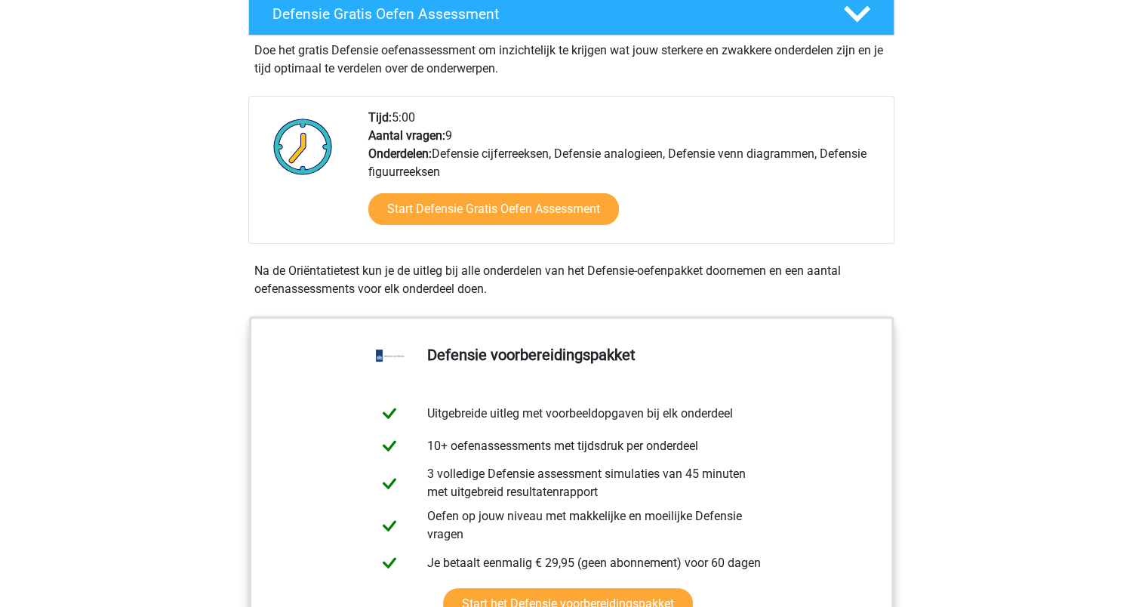
scroll to position [441, 0]
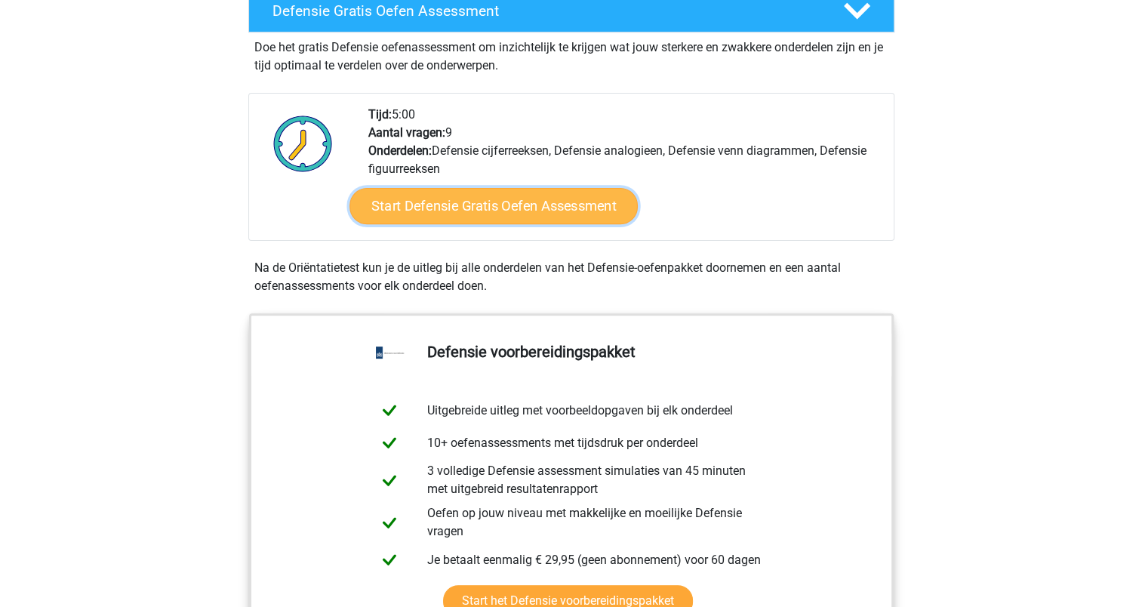
click at [497, 200] on link "Start Defensie Gratis Oefen Assessment" at bounding box center [494, 206] width 288 height 36
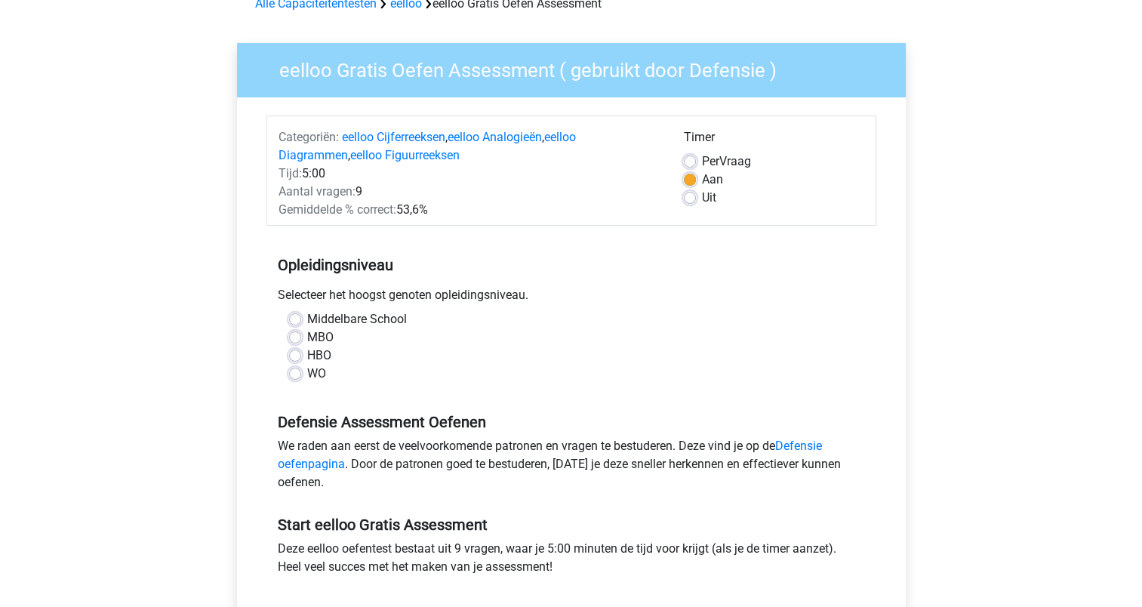
scroll to position [148, 0]
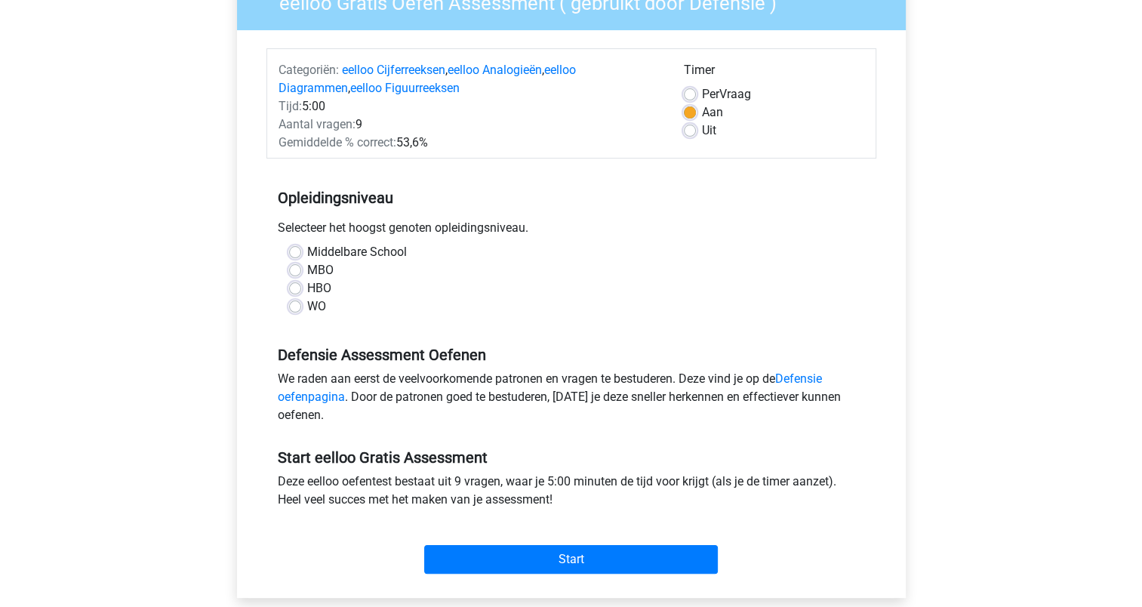
click at [319, 270] on label "MBO" at bounding box center [320, 270] width 26 height 18
click at [301, 270] on input "MBO" at bounding box center [295, 268] width 12 height 15
radio input "true"
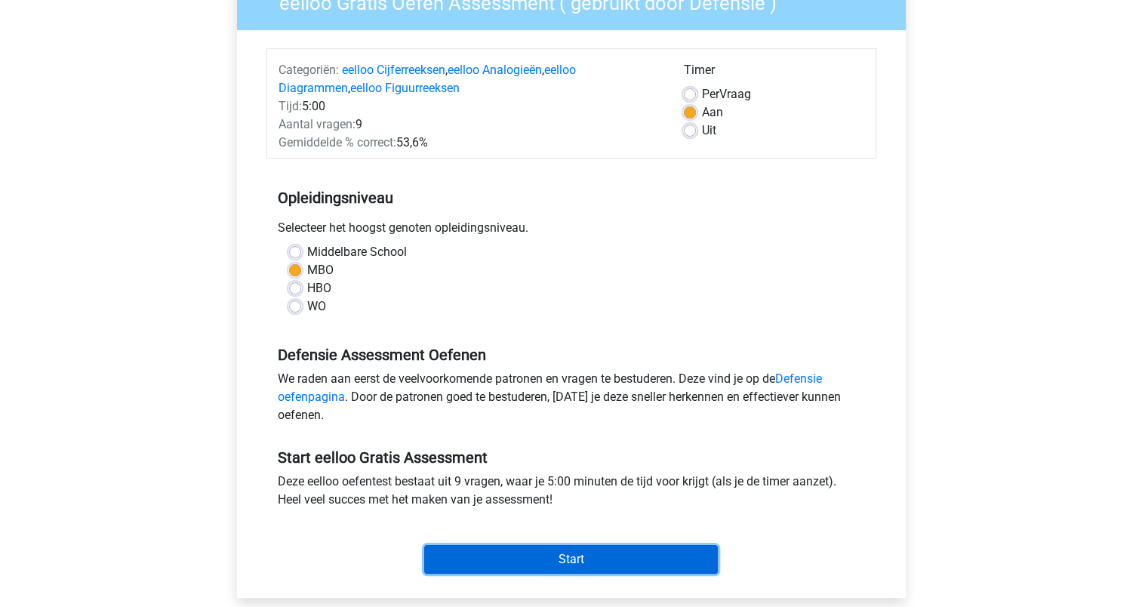
click at [534, 556] on input "Start" at bounding box center [571, 559] width 294 height 29
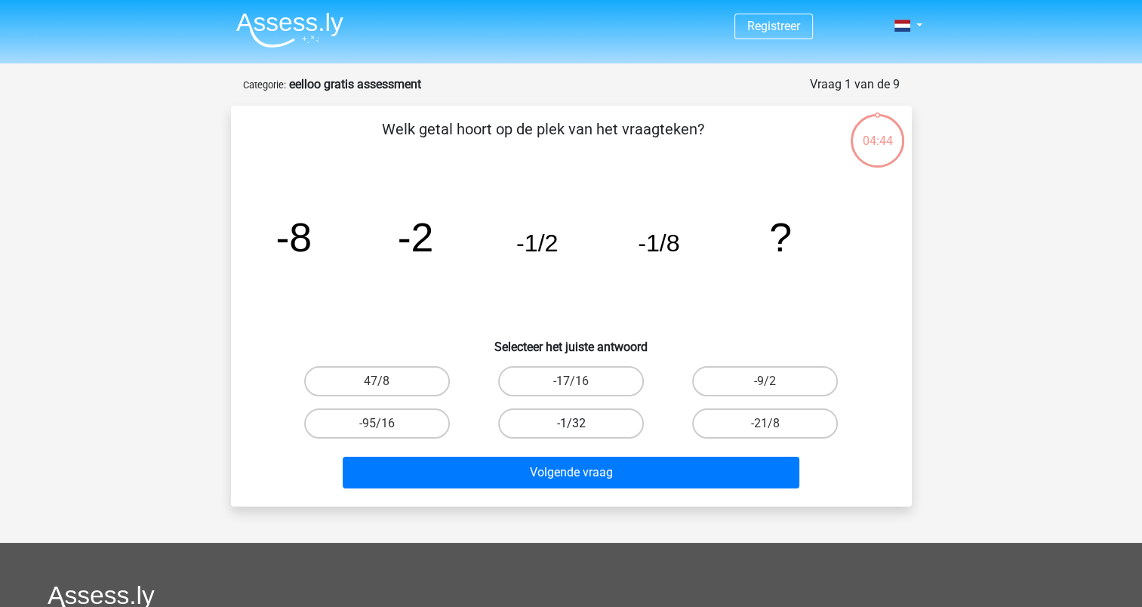
click at [590, 414] on label "-1/32" at bounding box center [571, 424] width 146 height 30
click at [581, 424] on input "-1/32" at bounding box center [576, 429] width 10 height 10
radio input "true"
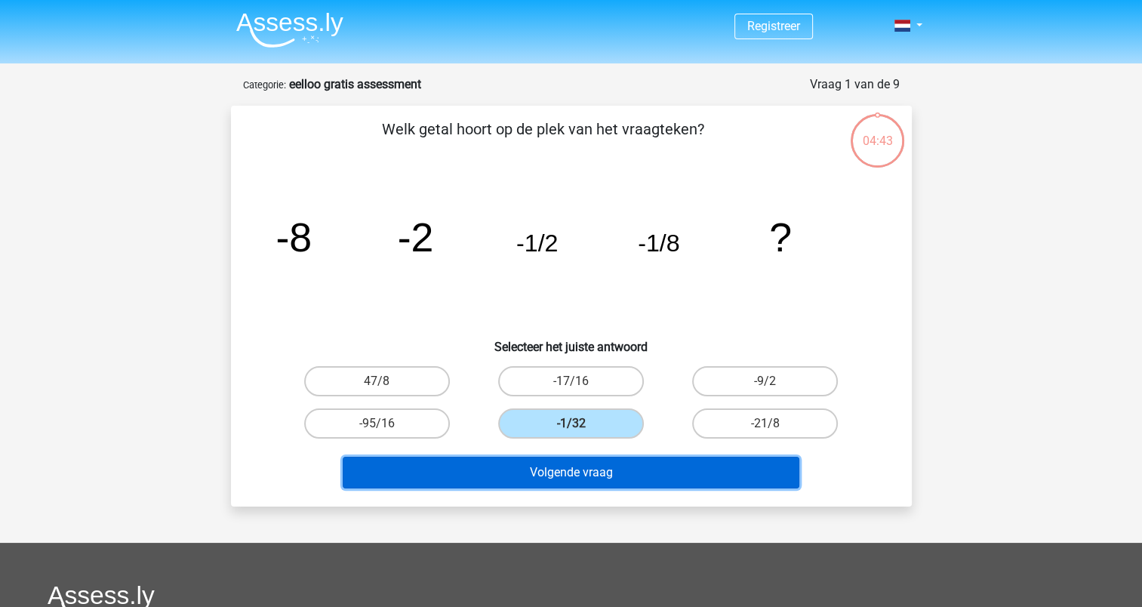
click at [581, 464] on button "Volgende vraag" at bounding box center [571, 473] width 457 height 32
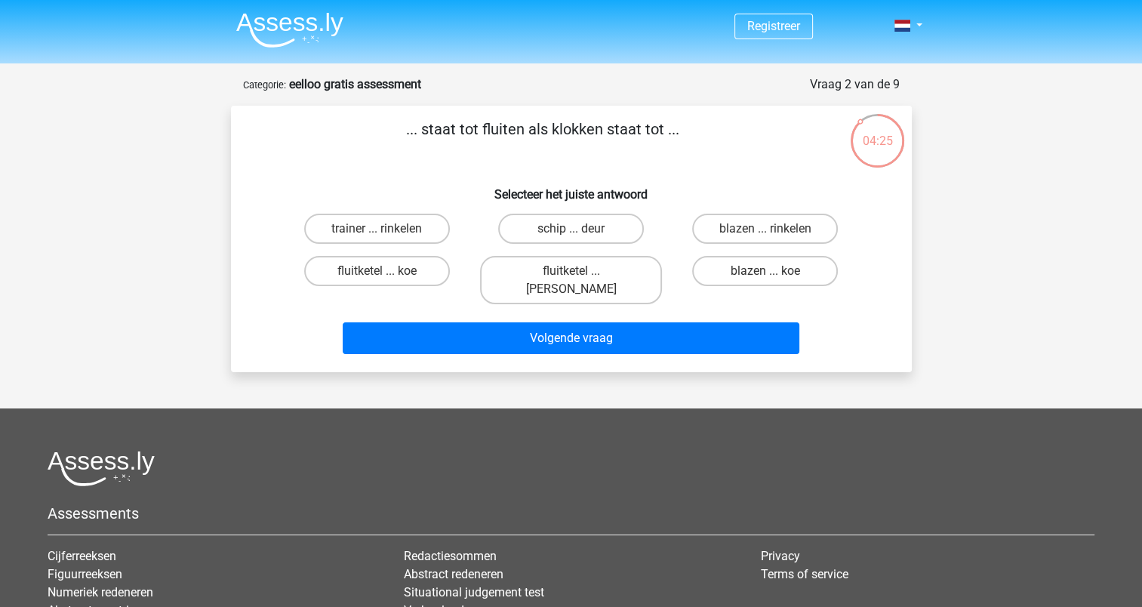
click at [580, 275] on input "fluitketel ... luiden" at bounding box center [576, 276] width 10 height 10
radio input "true"
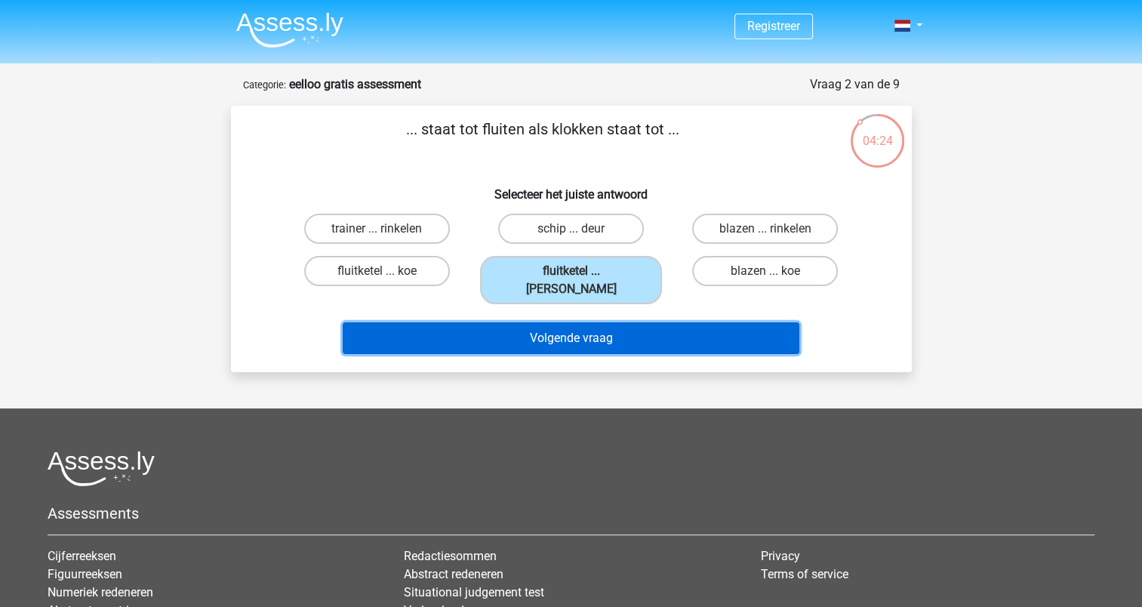
click at [575, 322] on button "Volgende vraag" at bounding box center [571, 338] width 457 height 32
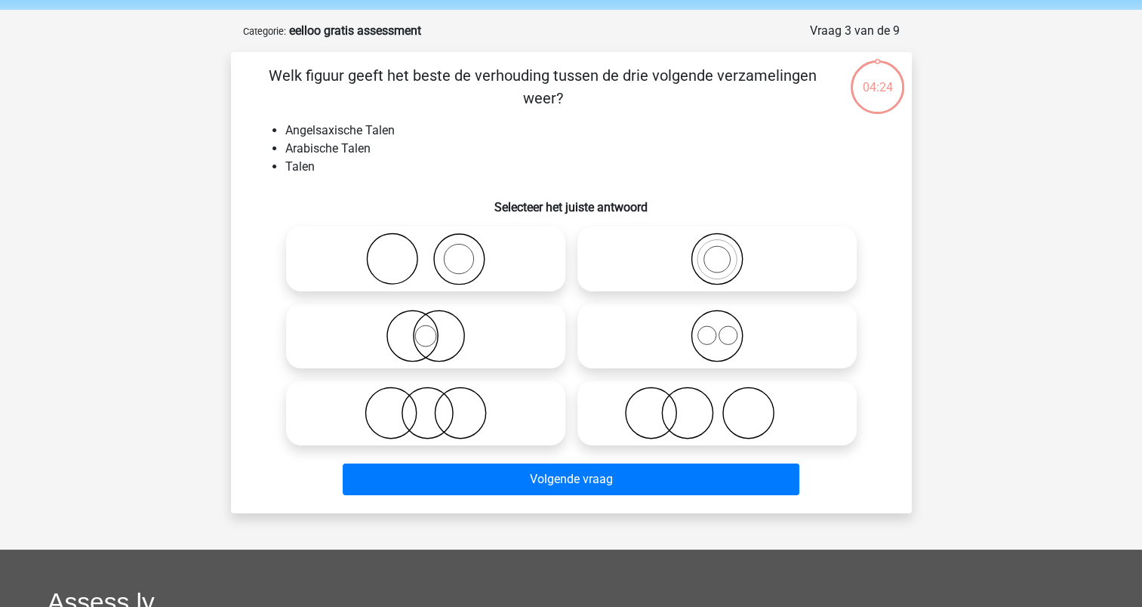
scroll to position [76, 0]
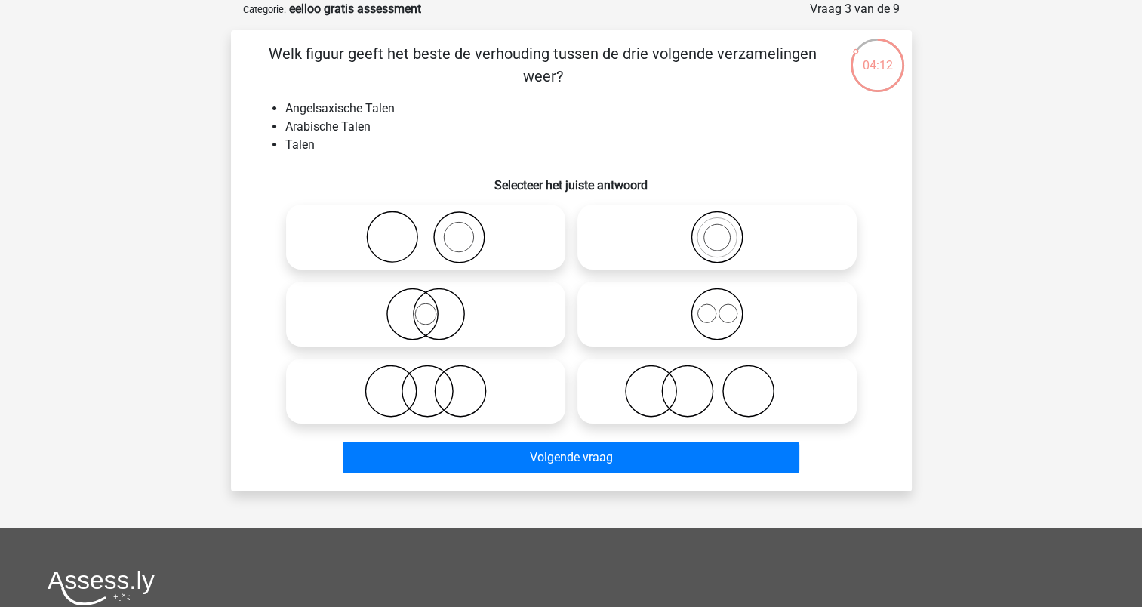
click at [710, 305] on circle at bounding box center [707, 313] width 18 height 18
click at [717, 305] on input "radio" at bounding box center [722, 302] width 10 height 10
radio input "true"
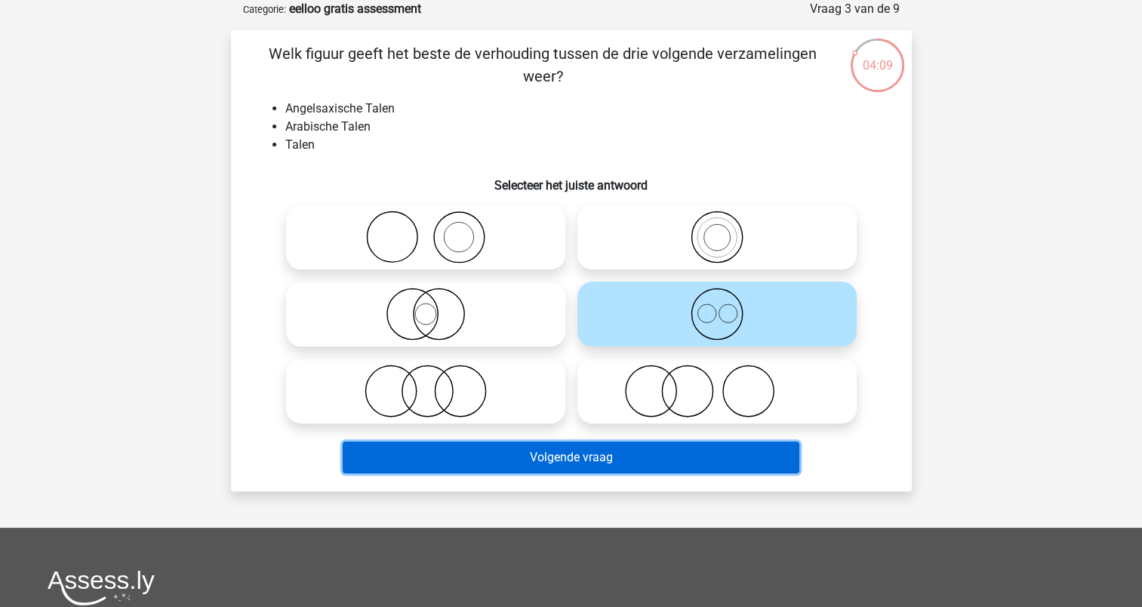
click at [595, 453] on button "Volgende vraag" at bounding box center [571, 458] width 457 height 32
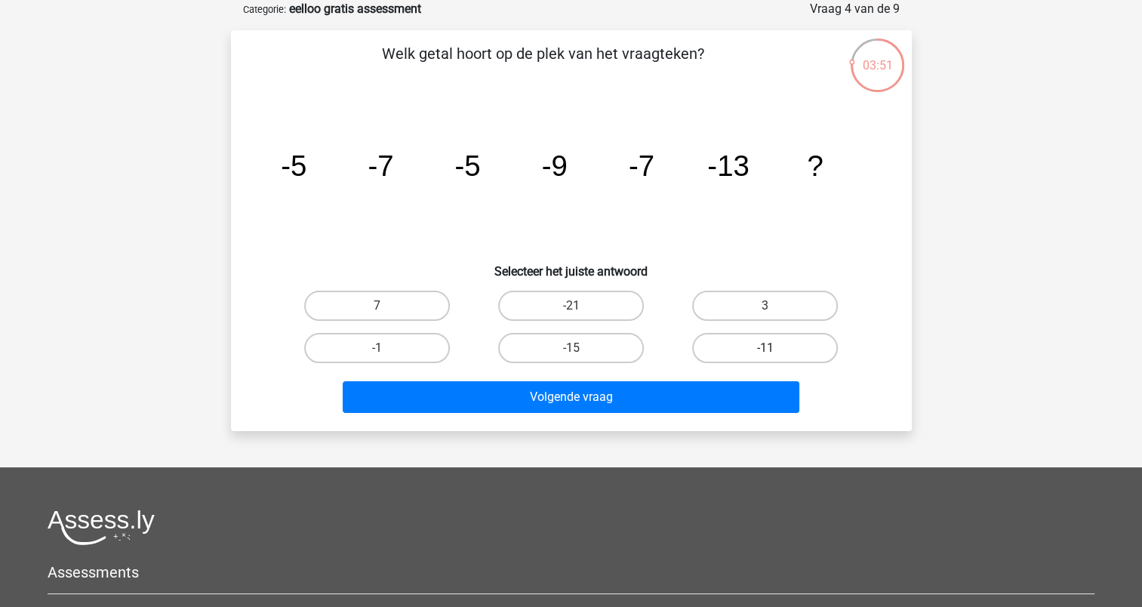
click at [730, 347] on label "-11" at bounding box center [765, 348] width 146 height 30
click at [766, 348] on input "-11" at bounding box center [771, 353] width 10 height 10
radio input "true"
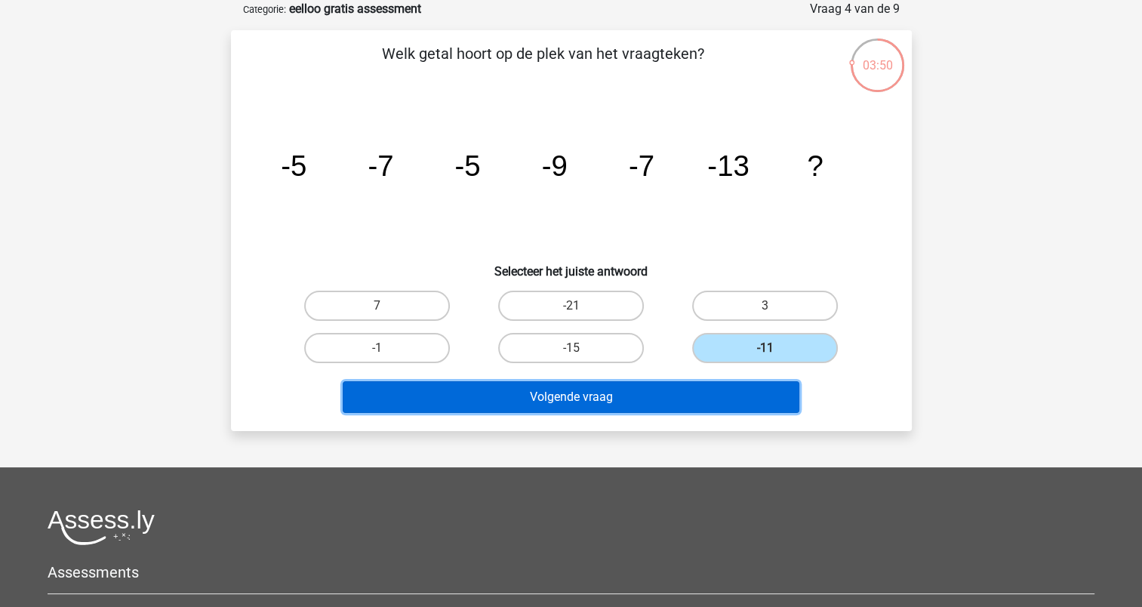
click at [648, 393] on button "Volgende vraag" at bounding box center [571, 397] width 457 height 32
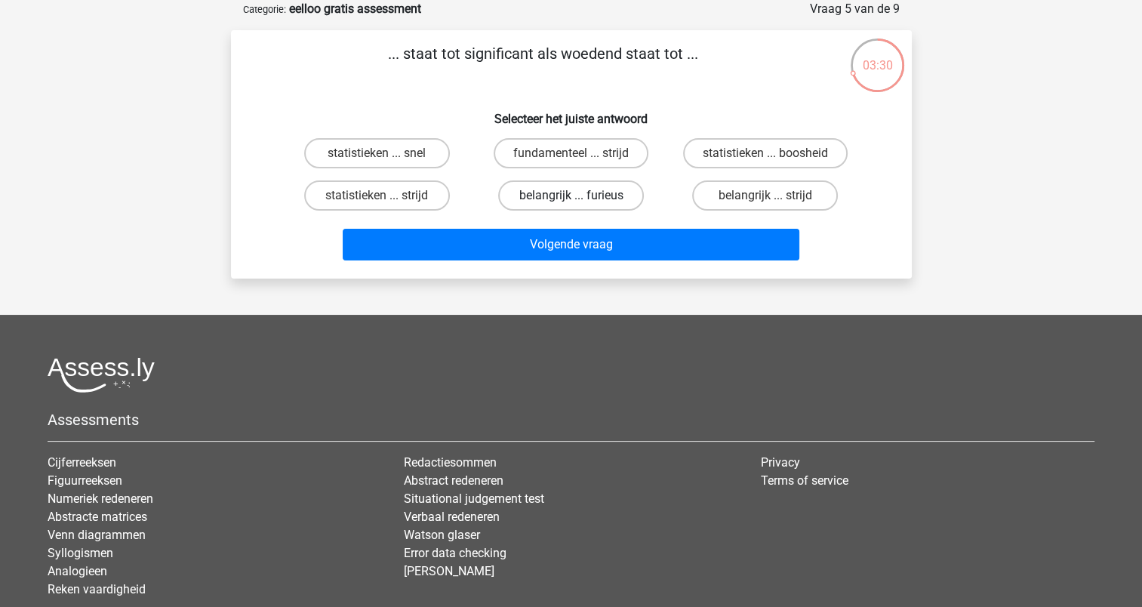
click at [588, 189] on label "belangrijk ... furieus" at bounding box center [571, 195] width 146 height 30
click at [581, 196] on input "belangrijk ... furieus" at bounding box center [576, 201] width 10 height 10
radio input "true"
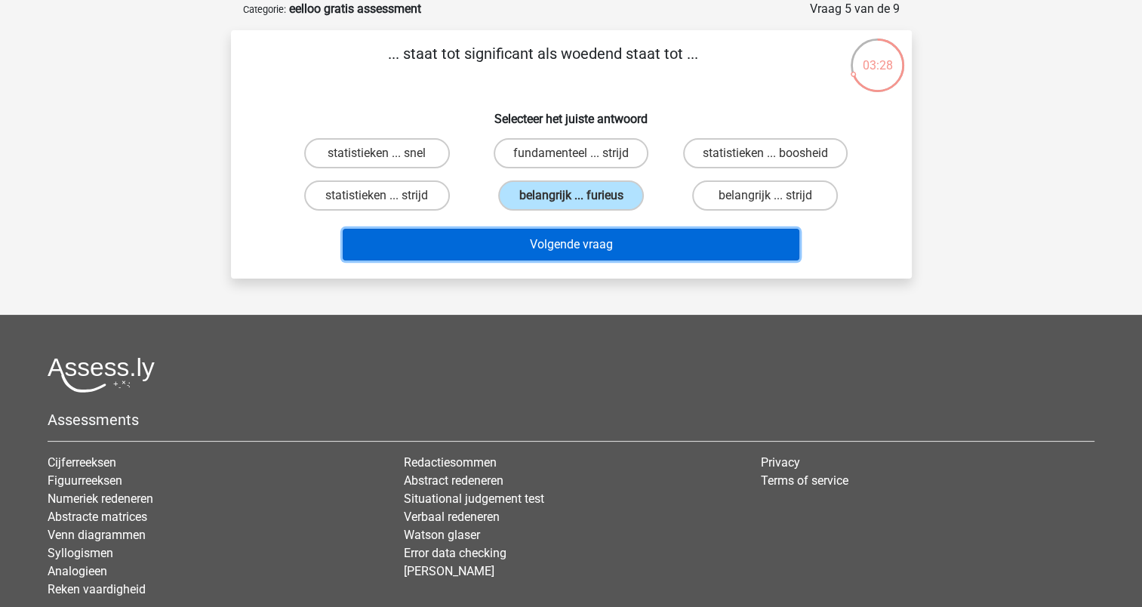
click at [585, 240] on button "Volgende vraag" at bounding box center [571, 245] width 457 height 32
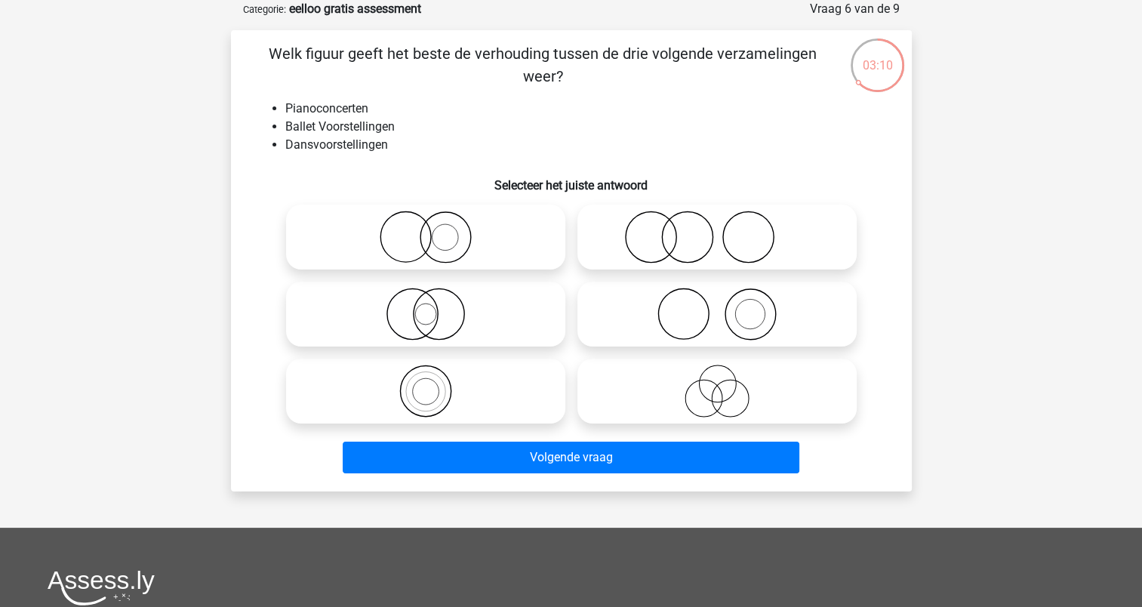
click at [719, 229] on input "radio" at bounding box center [722, 225] width 10 height 10
radio input "true"
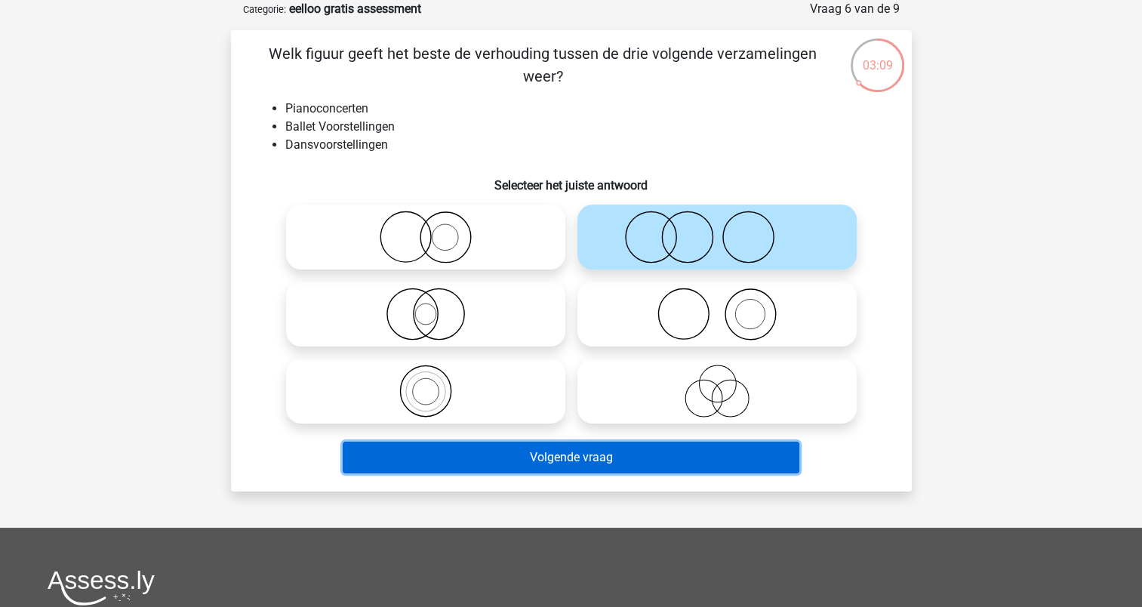
click at [583, 458] on button "Volgende vraag" at bounding box center [571, 458] width 457 height 32
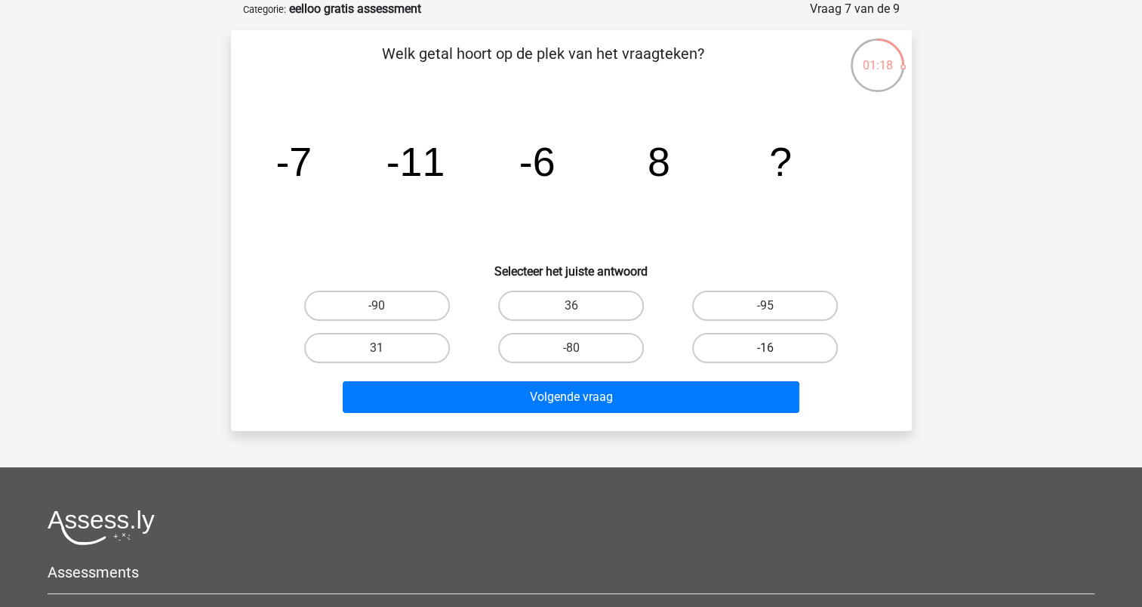
click at [723, 344] on label "-16" at bounding box center [765, 348] width 146 height 30
click at [766, 348] on input "-16" at bounding box center [771, 353] width 10 height 10
radio input "true"
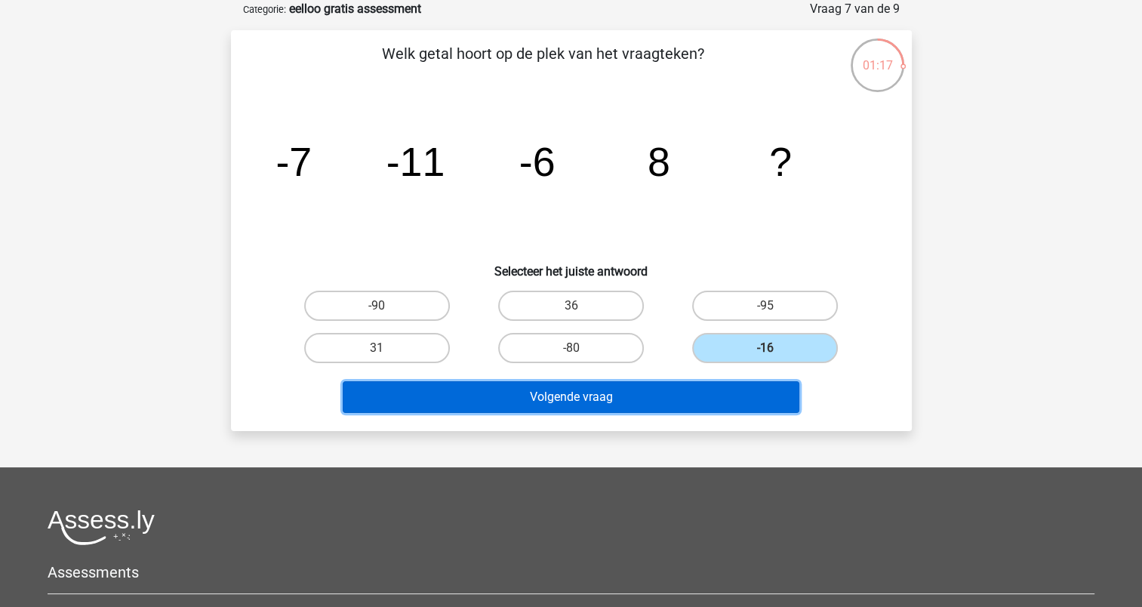
click at [670, 400] on button "Volgende vraag" at bounding box center [571, 397] width 457 height 32
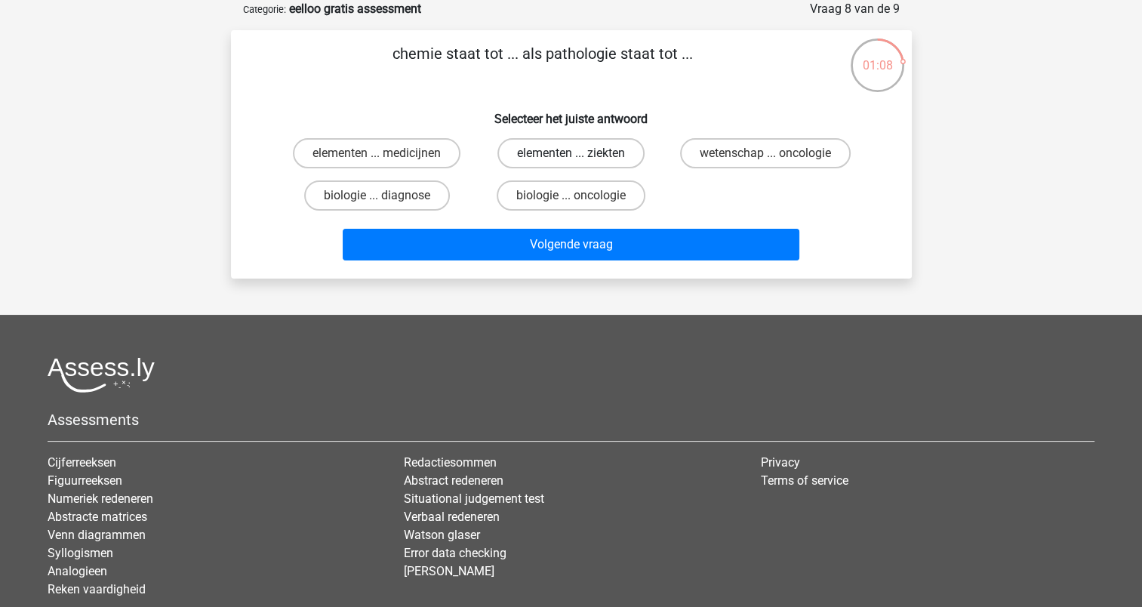
click at [552, 154] on label "elementen ... ziekten" at bounding box center [571, 153] width 147 height 30
click at [571, 154] on input "elementen ... ziekten" at bounding box center [576, 158] width 10 height 10
radio input "true"
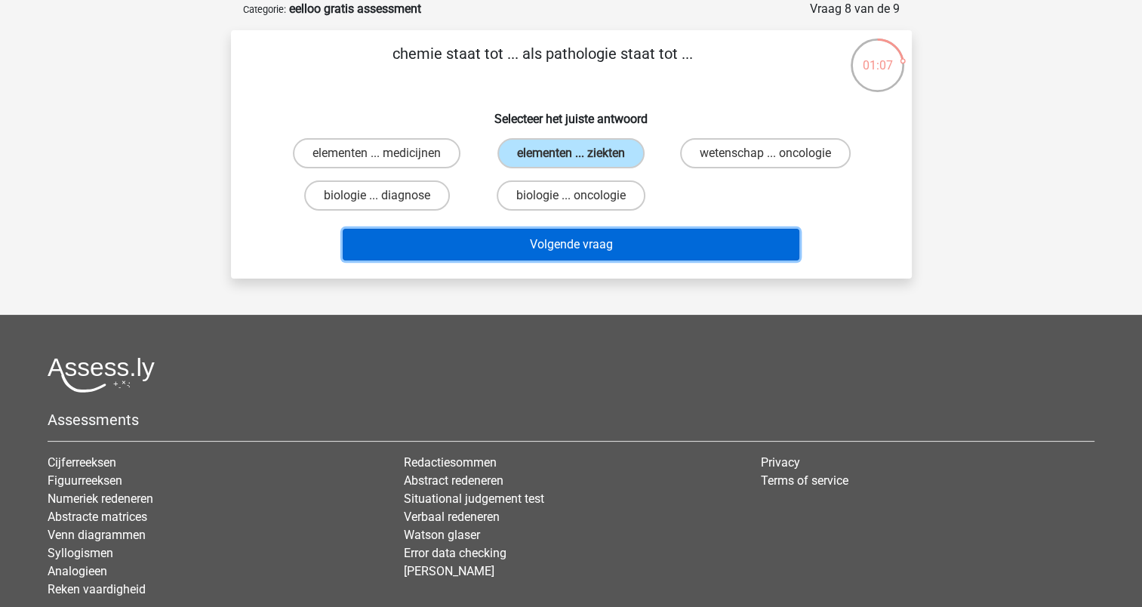
click at [575, 245] on button "Volgende vraag" at bounding box center [571, 245] width 457 height 32
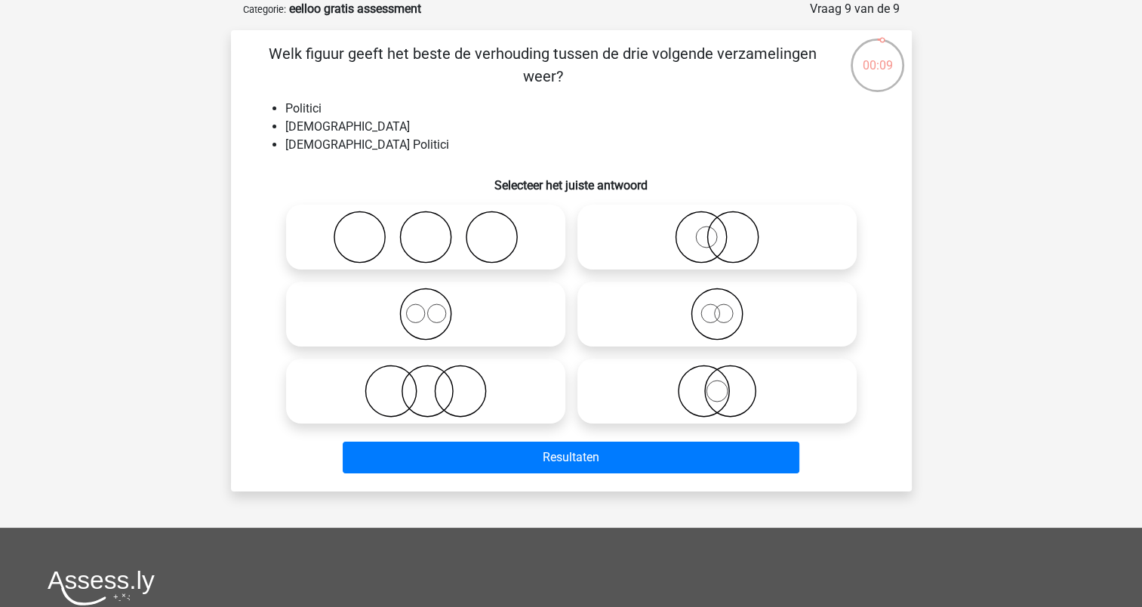
click at [725, 397] on circle at bounding box center [717, 391] width 21 height 21
click at [725, 384] on input "radio" at bounding box center [722, 379] width 10 height 10
radio input "true"
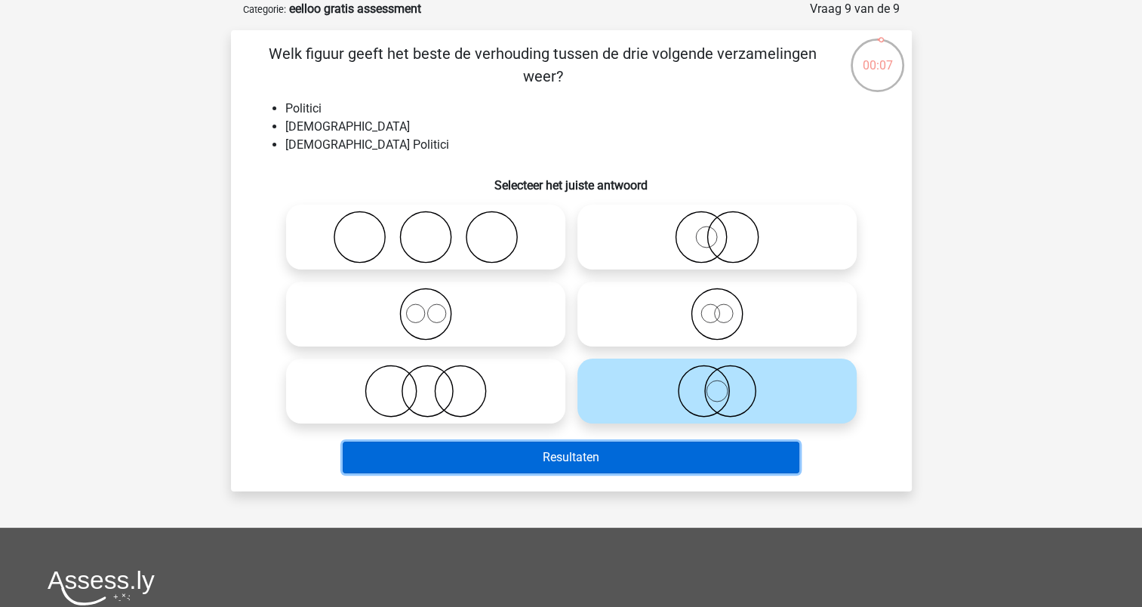
click at [673, 462] on button "Resultaten" at bounding box center [571, 458] width 457 height 32
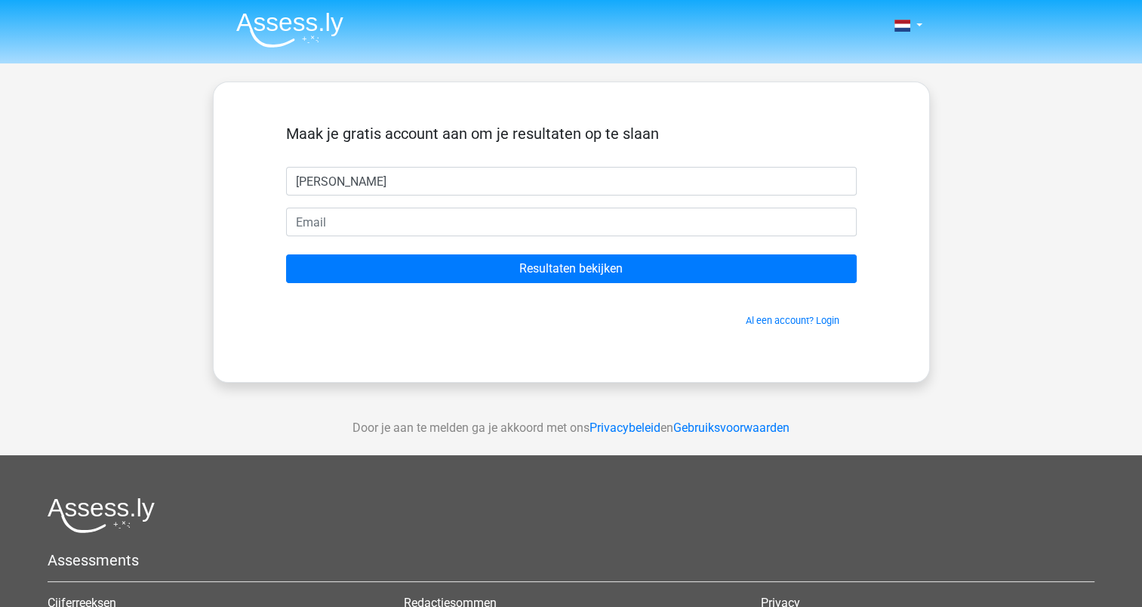
type input "Coen"
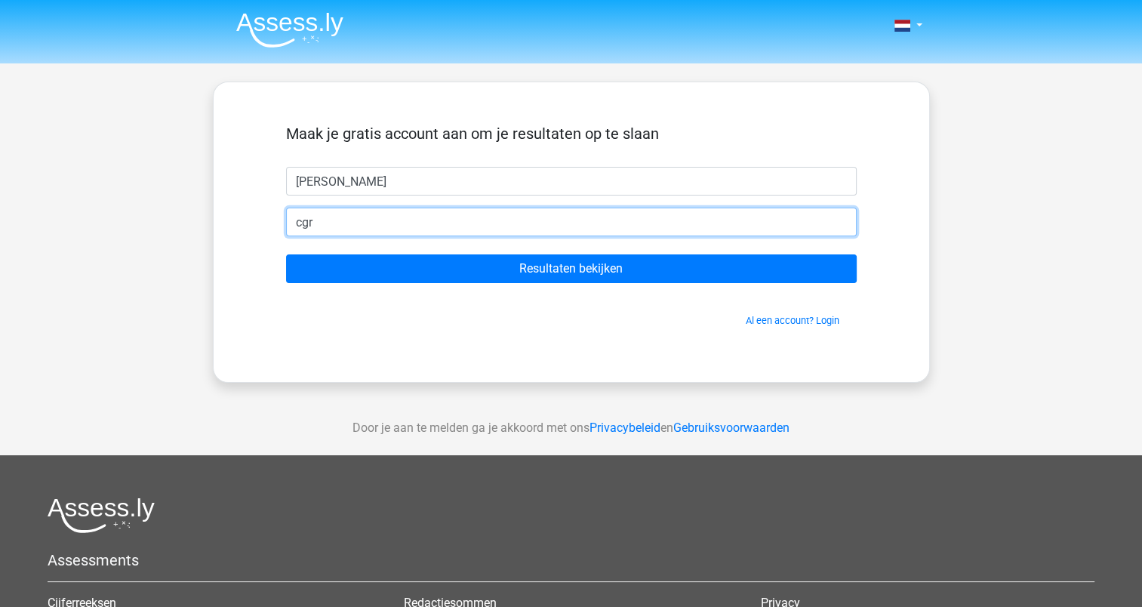
type input "cgronert@hotmail.com"
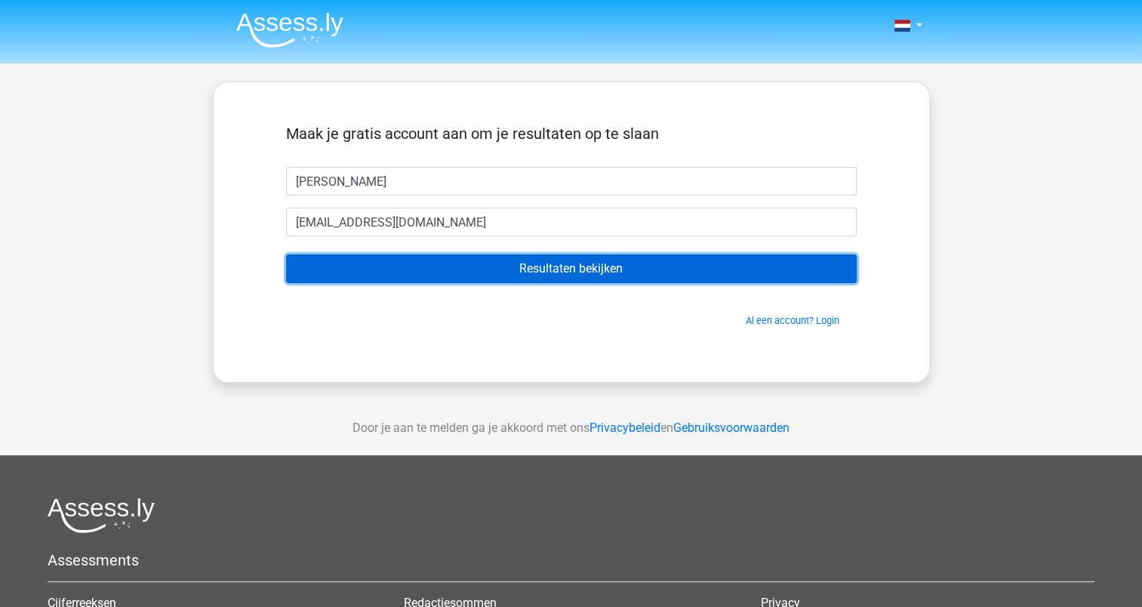
click at [525, 263] on input "Resultaten bekijken" at bounding box center [571, 268] width 571 height 29
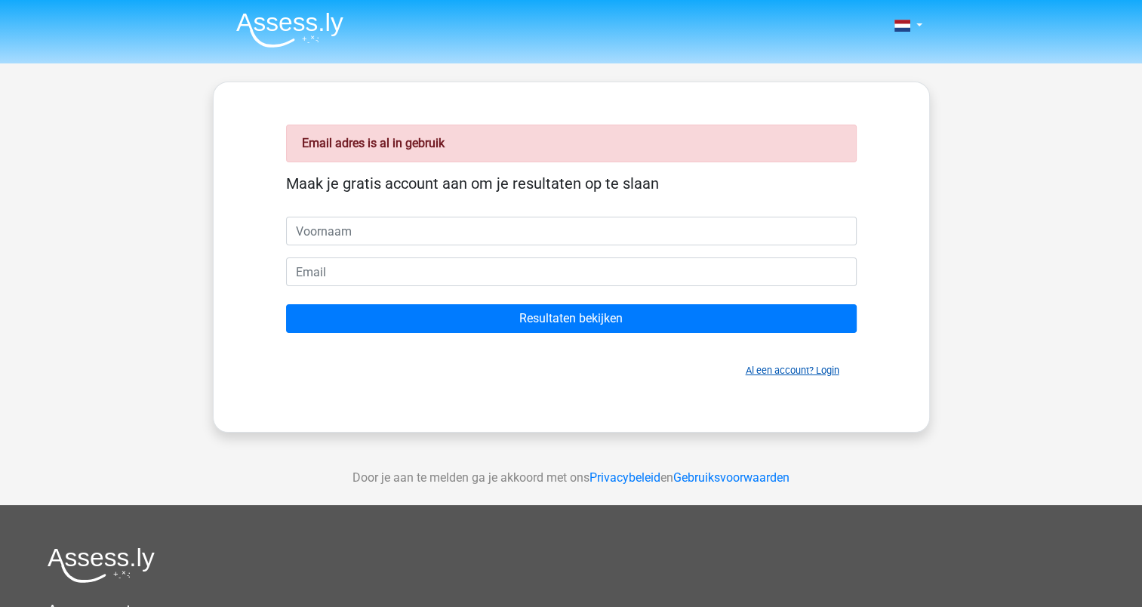
click at [785, 366] on link "Al een account? Login" at bounding box center [793, 370] width 94 height 11
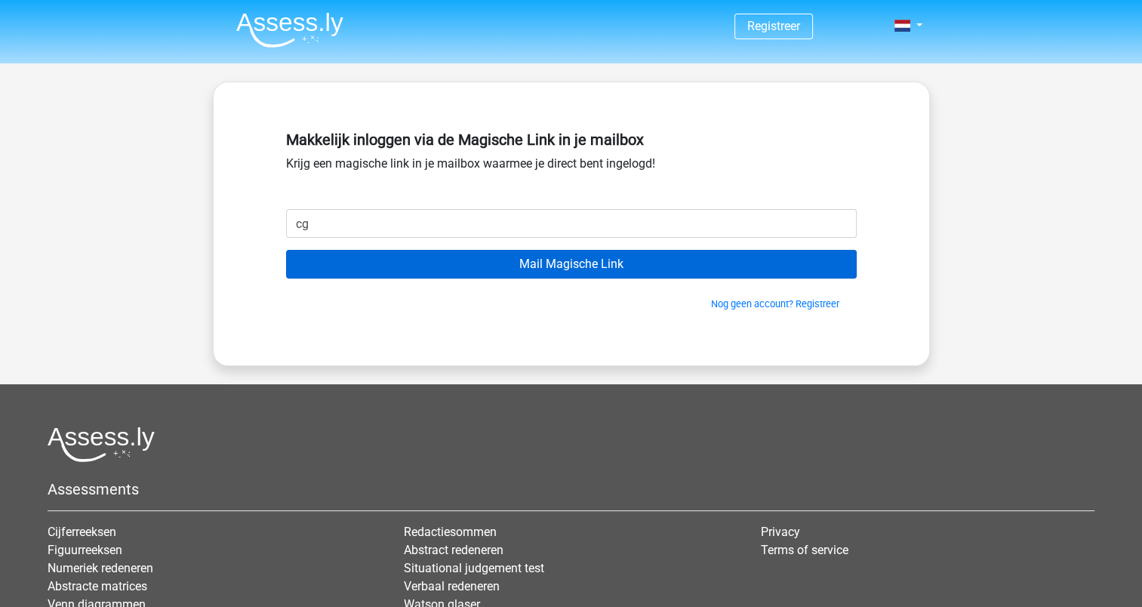
type input "[EMAIL_ADDRESS][DOMAIN_NAME]"
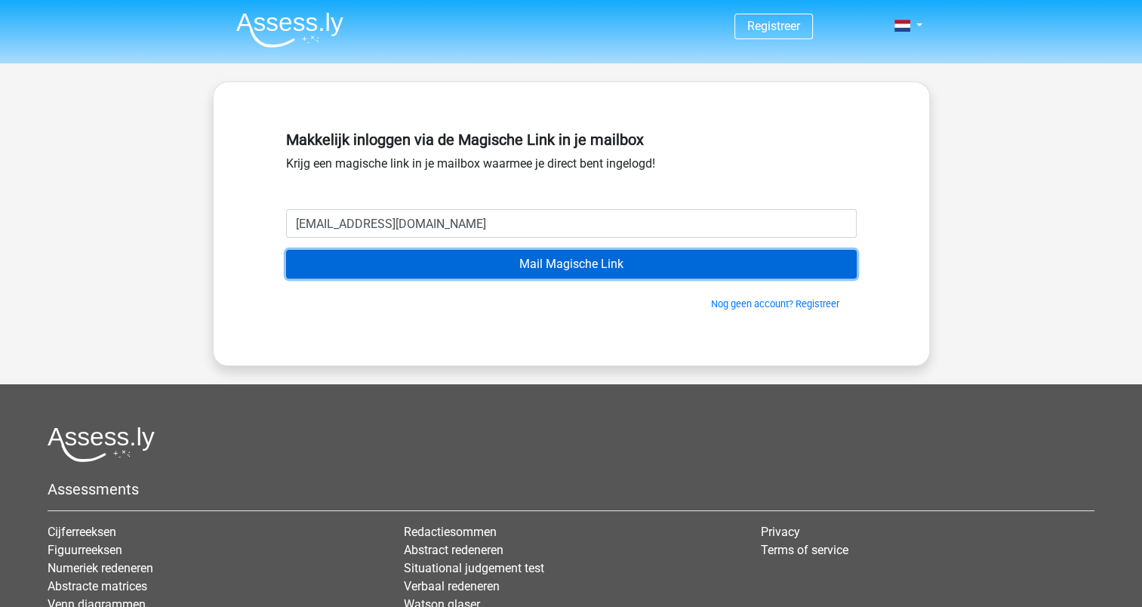
click at [520, 264] on input "Mail Magische Link" at bounding box center [571, 264] width 571 height 29
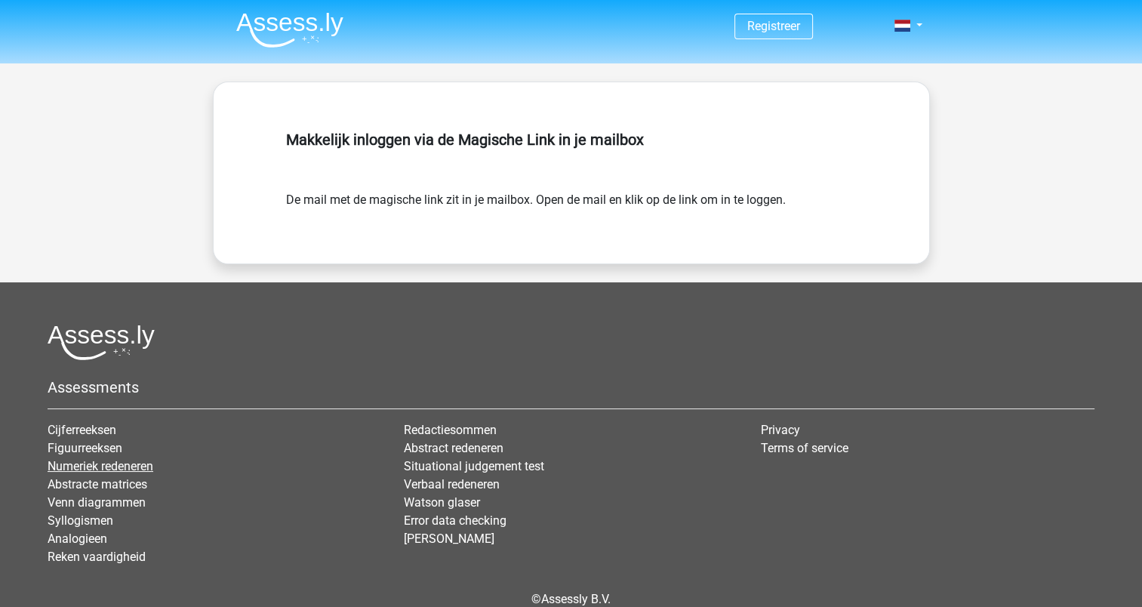
click at [138, 465] on link "Numeriek redeneren" at bounding box center [101, 466] width 106 height 14
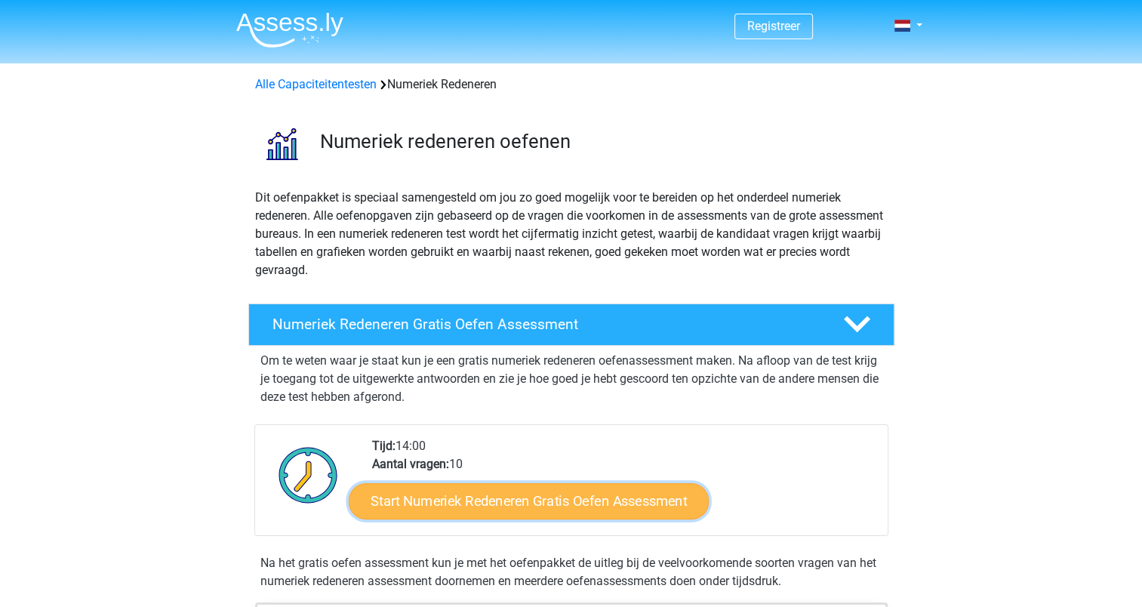
click at [458, 502] on link "Start Numeriek Redeneren Gratis Oefen Assessment" at bounding box center [529, 501] width 360 height 36
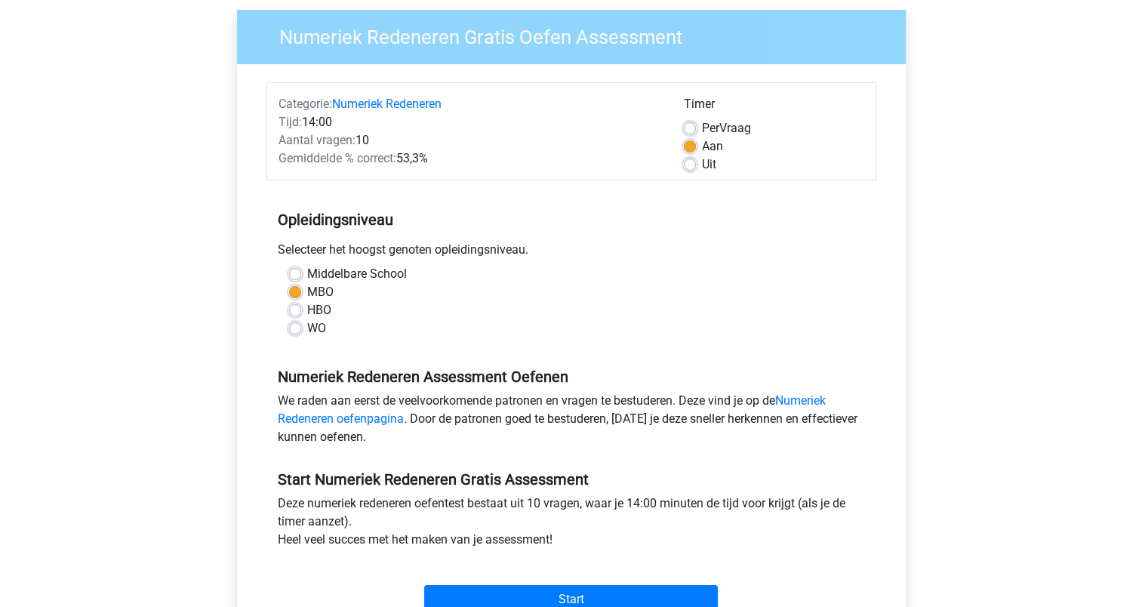
scroll to position [214, 0]
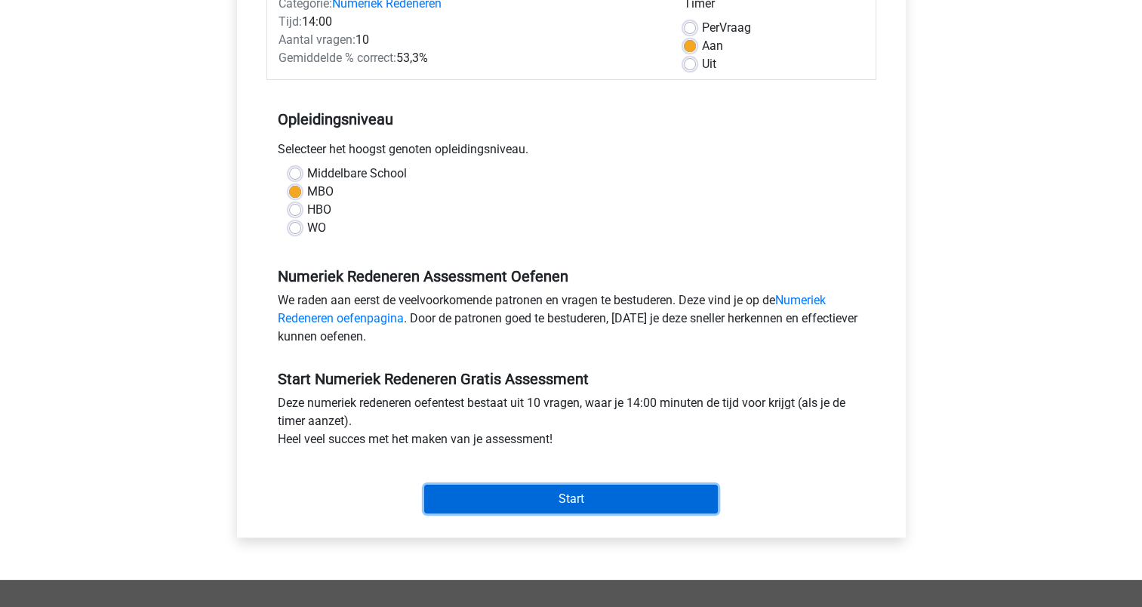
click at [537, 498] on input "Start" at bounding box center [571, 499] width 294 height 29
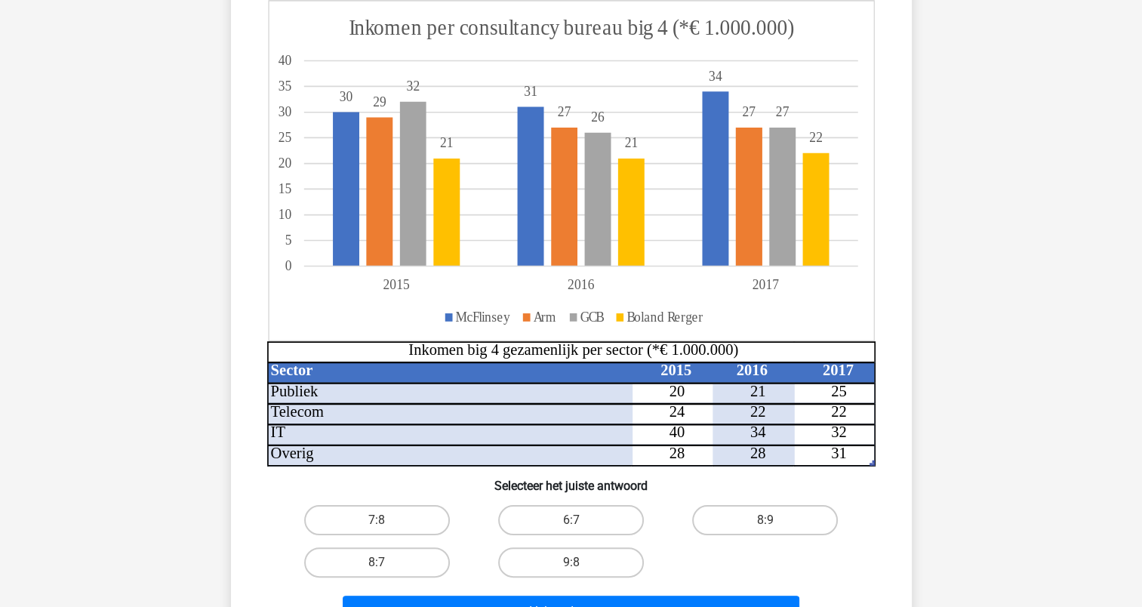
scroll to position [230, 0]
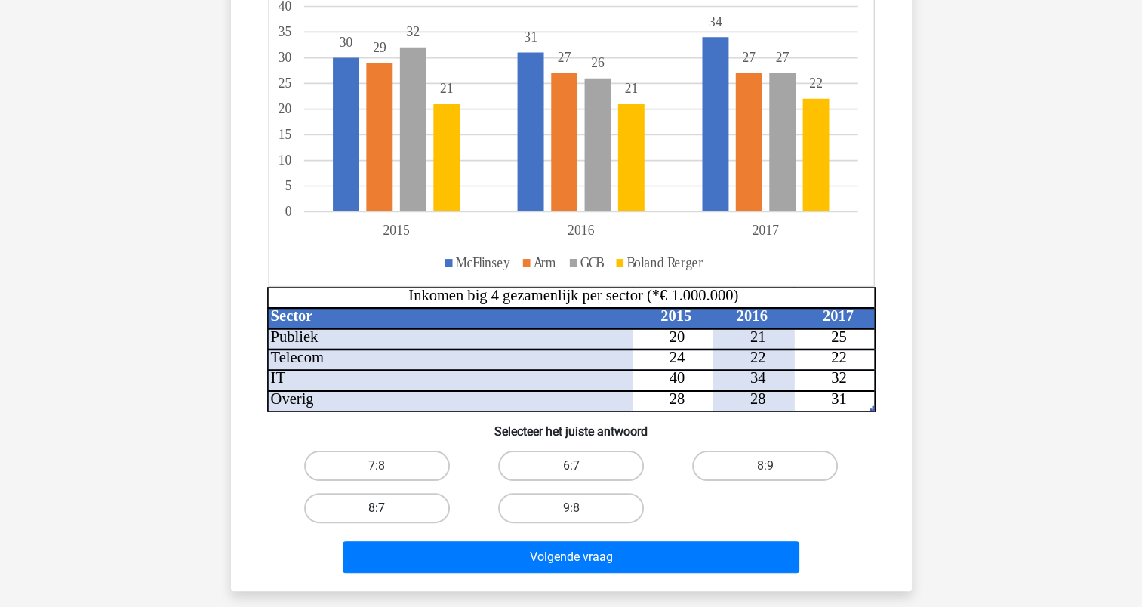
click at [414, 507] on label "8:7" at bounding box center [377, 508] width 146 height 30
click at [387, 508] on input "8:7" at bounding box center [382, 513] width 10 height 10
radio input "true"
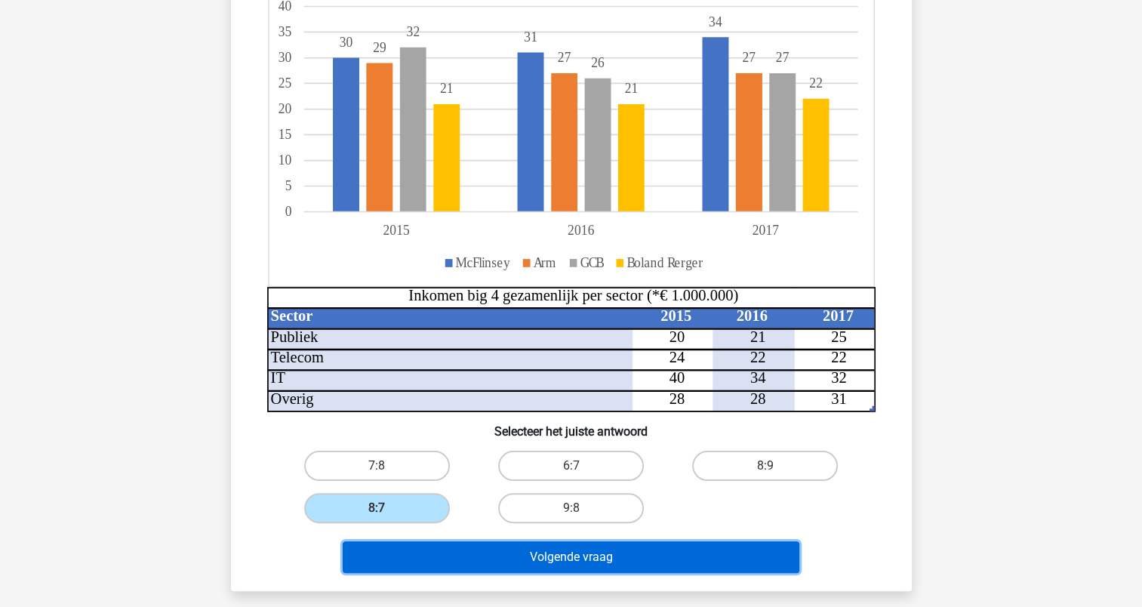
click at [484, 557] on button "Volgende vraag" at bounding box center [571, 557] width 457 height 32
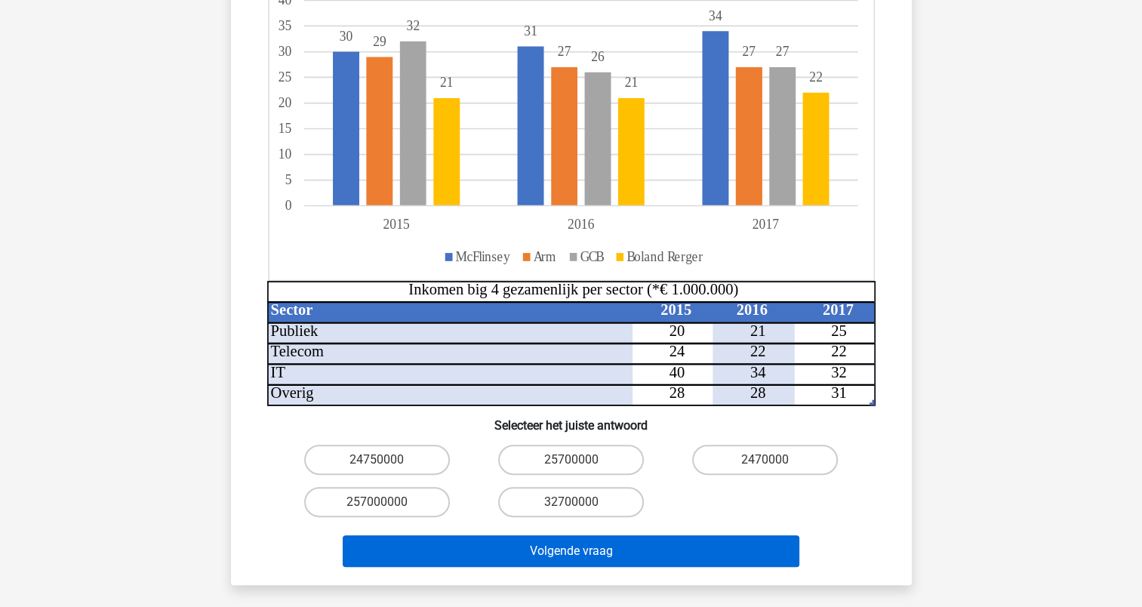
scroll to position [307, 0]
